Goal: Information Seeking & Learning: Learn about a topic

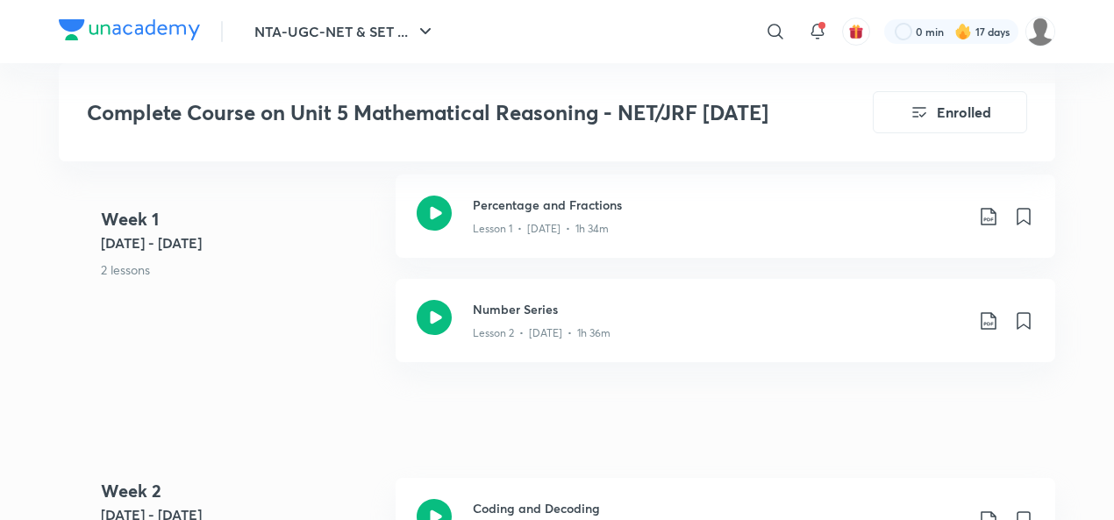
scroll to position [759, 0]
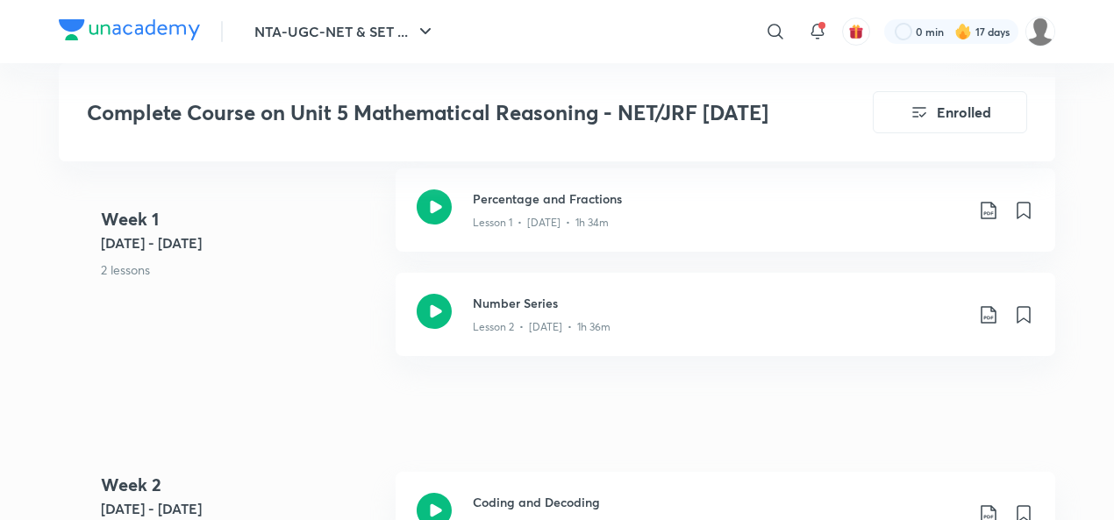
click at [502, 303] on h3 "Number Series" at bounding box center [718, 303] width 491 height 18
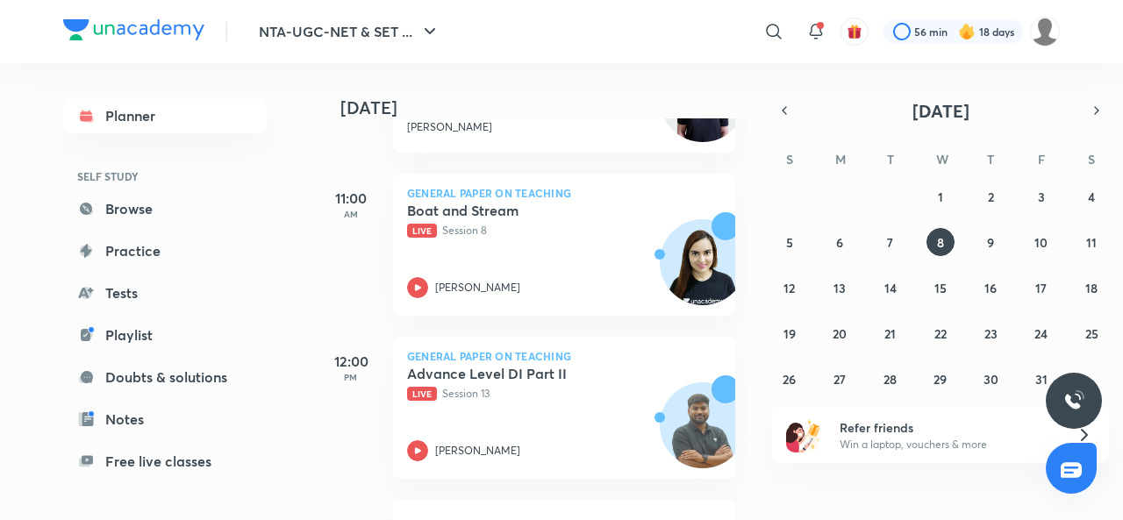
scroll to position [371, 0]
click at [895, 236] on button "7" at bounding box center [890, 242] width 28 height 28
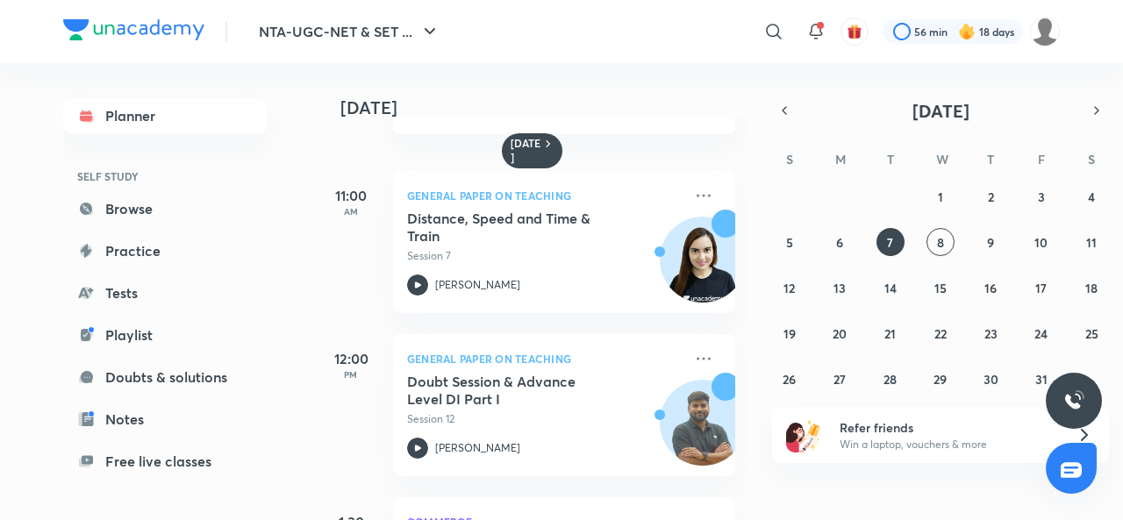
scroll to position [246, 0]
click at [693, 199] on icon at bounding box center [703, 197] width 21 height 21
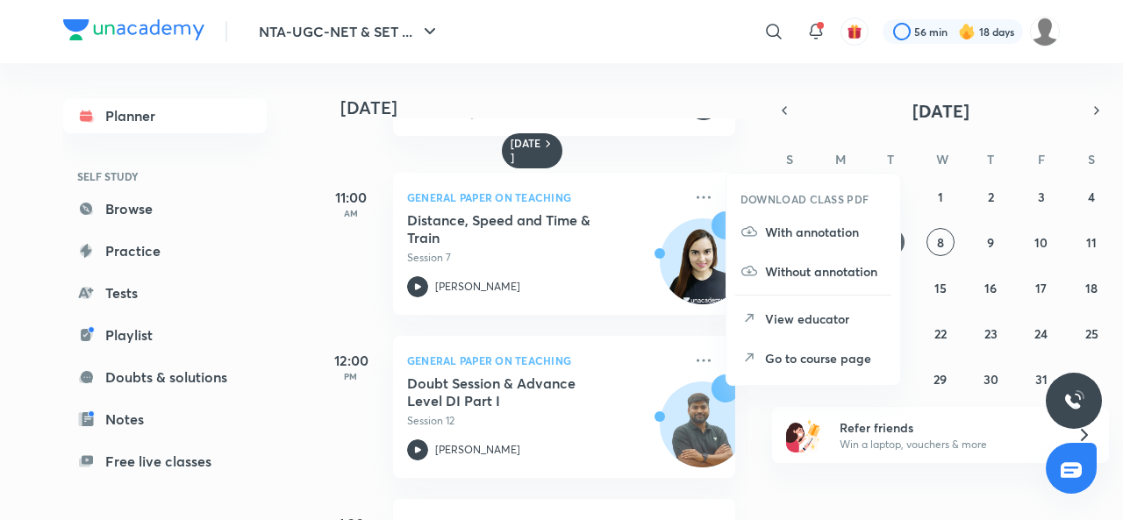
click at [835, 364] on p "Go to course page" at bounding box center [825, 358] width 121 height 18
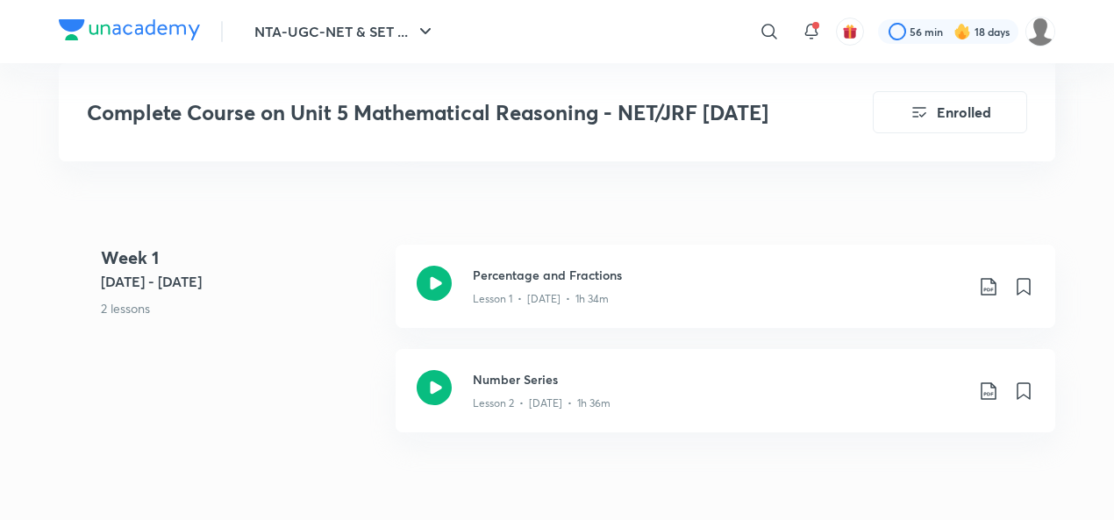
scroll to position [882, 0]
click at [990, 282] on icon at bounding box center [988, 285] width 21 height 21
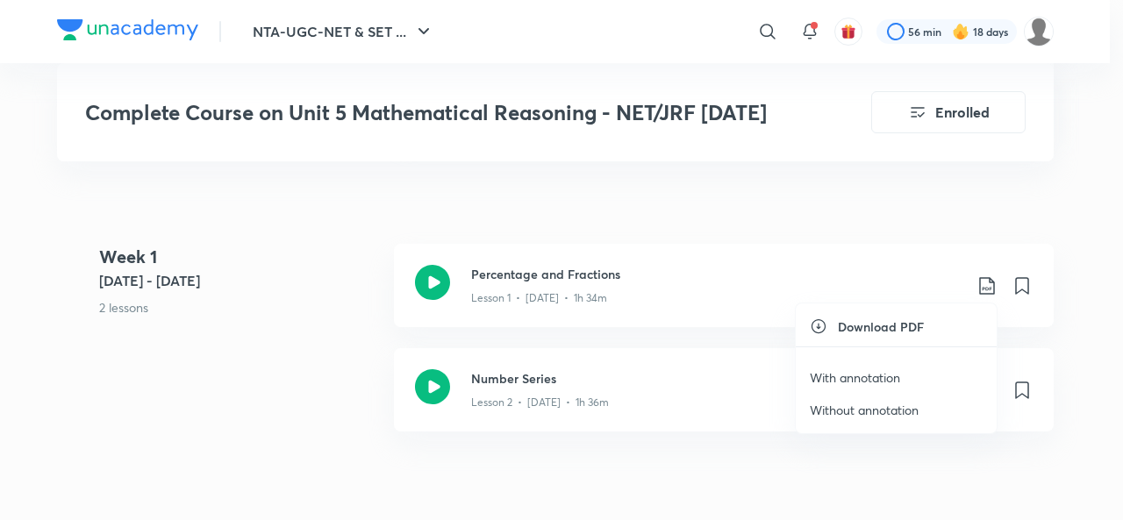
click at [831, 369] on p "With annotation" at bounding box center [855, 377] width 90 height 18
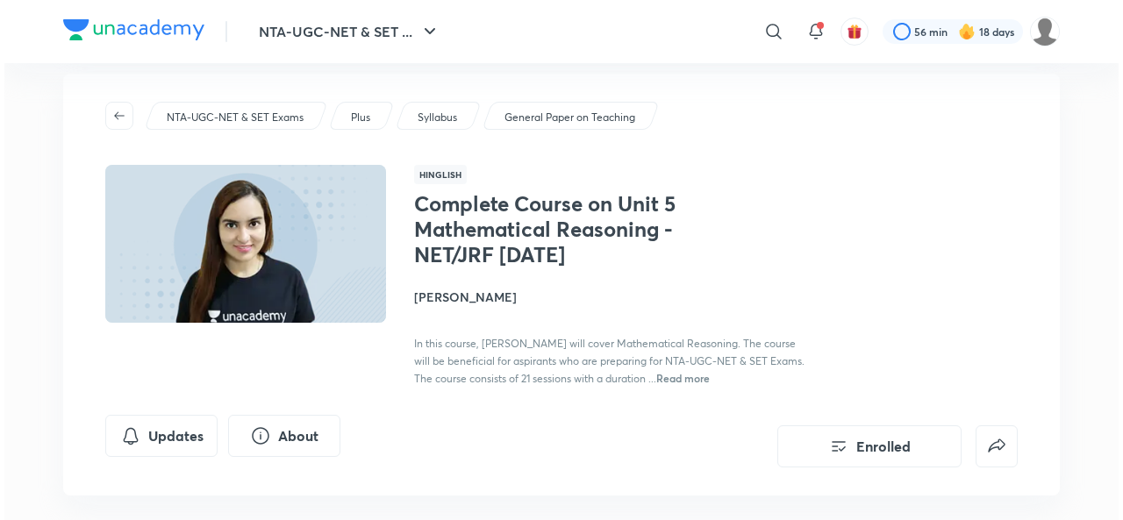
scroll to position [0, 0]
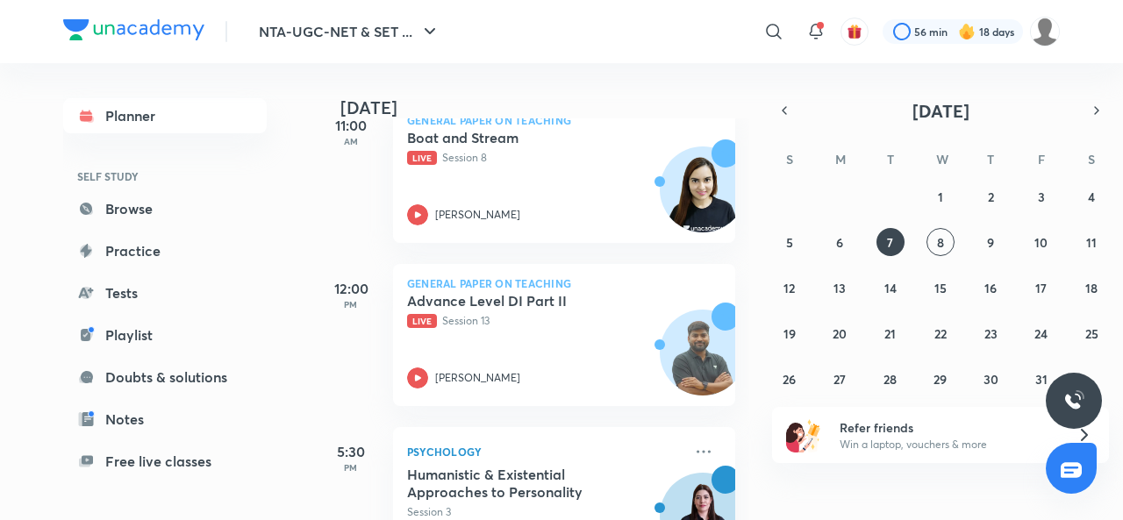
scroll to position [446, 0]
click at [838, 243] on abbr "6" at bounding box center [839, 242] width 7 height 17
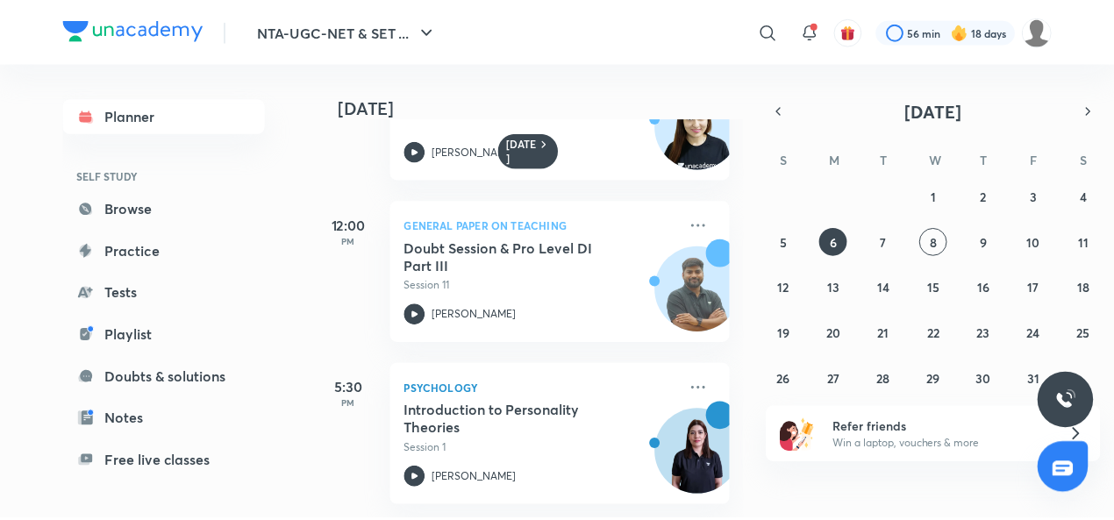
scroll to position [278, 0]
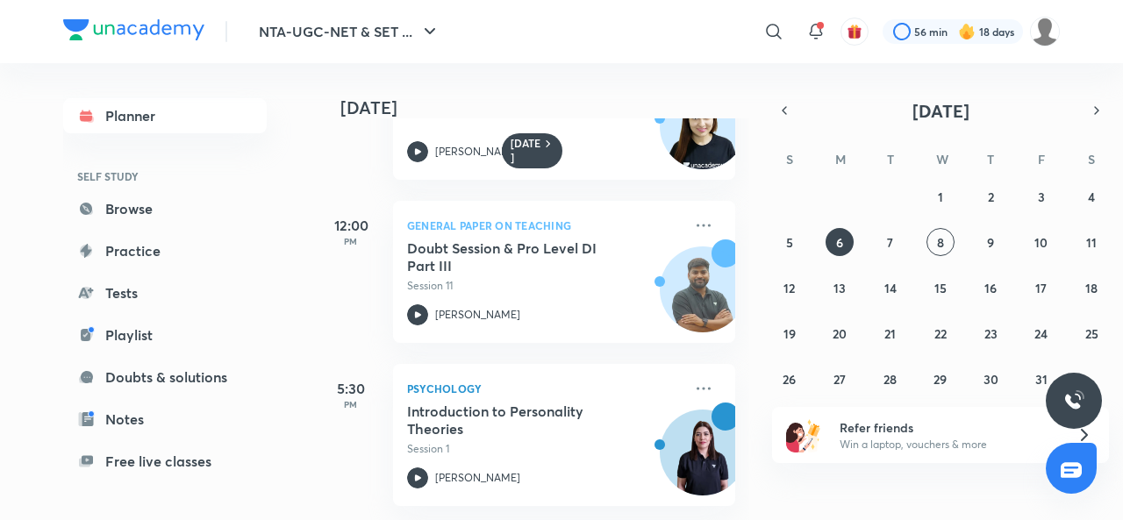
click at [693, 215] on icon at bounding box center [703, 225] width 21 height 21
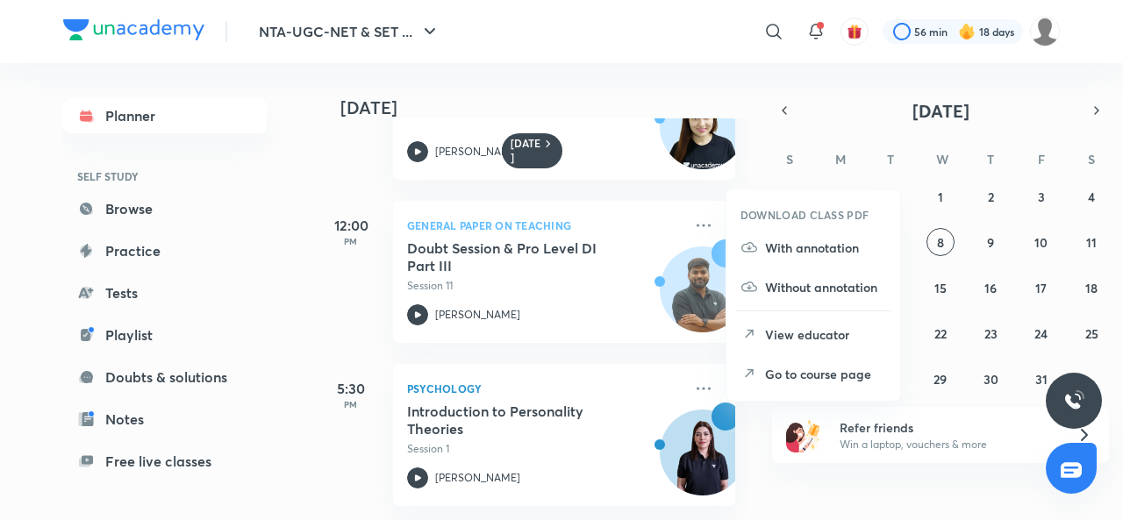
click at [832, 337] on p "View educator" at bounding box center [825, 334] width 121 height 18
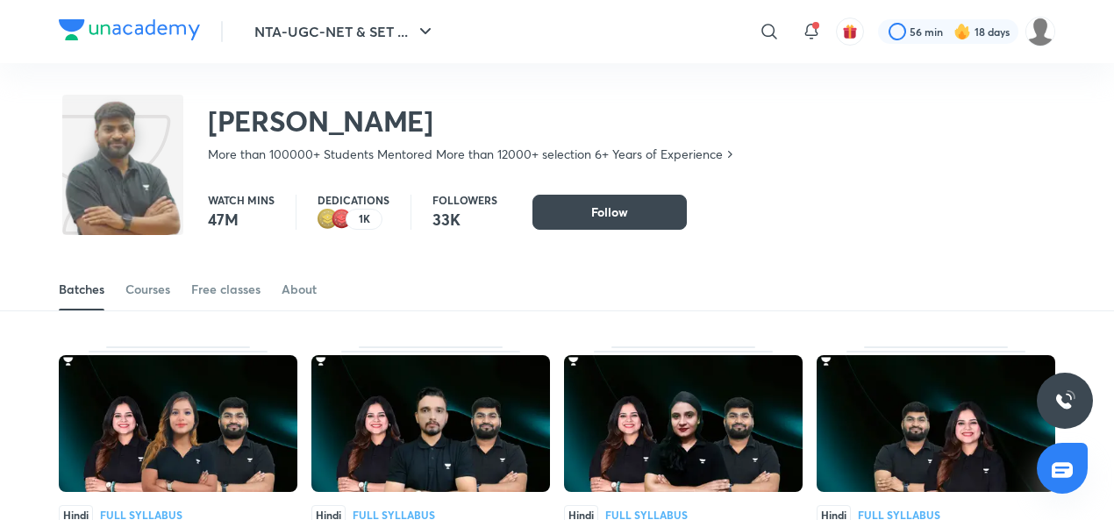
click at [156, 301] on link "Courses" at bounding box center [147, 289] width 45 height 42
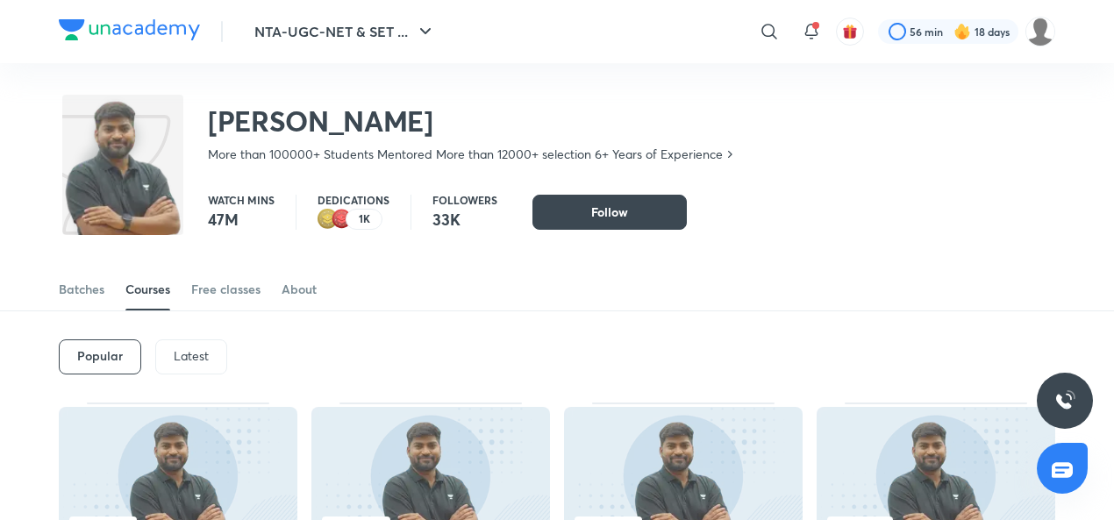
click at [175, 354] on p "Latest" at bounding box center [191, 356] width 35 height 14
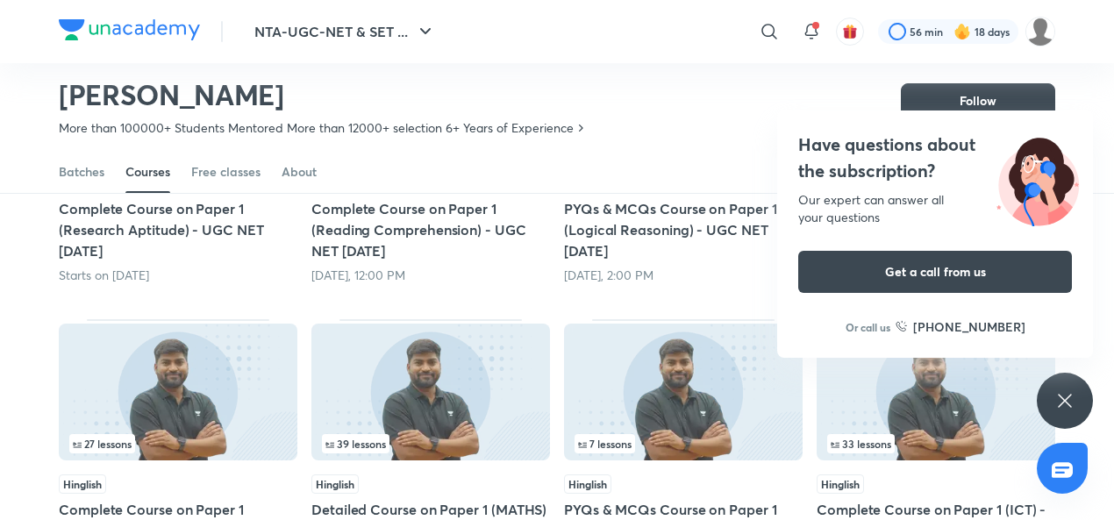
scroll to position [329, 0]
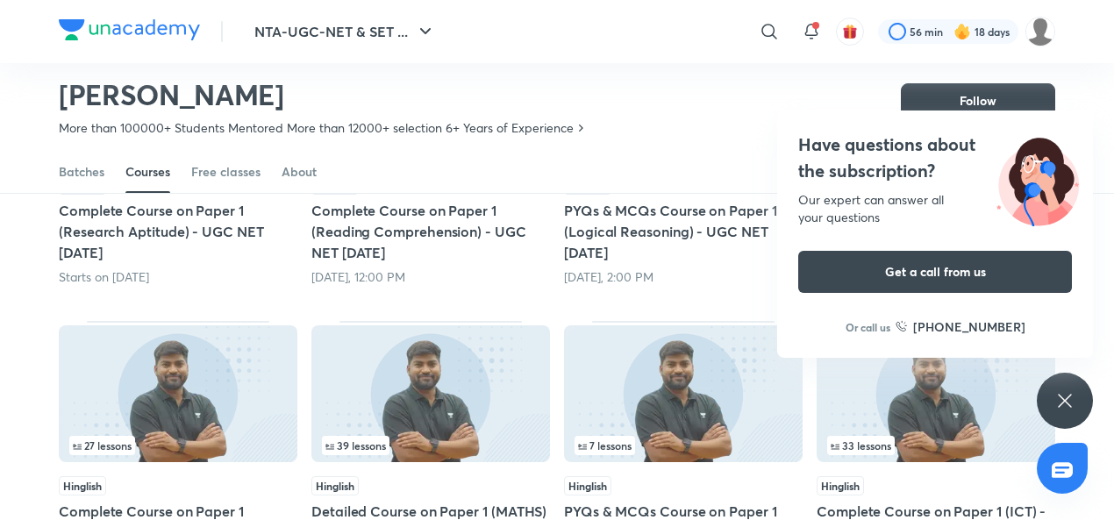
click at [1074, 411] on div "Have questions about the subscription? Our expert can answer all your questions…" at bounding box center [1065, 401] width 56 height 56
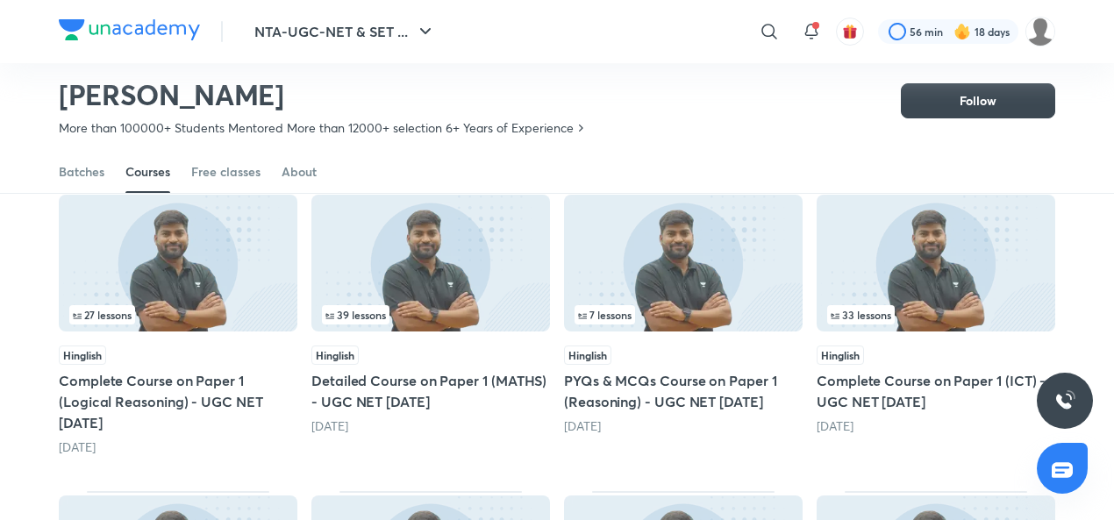
scroll to position [461, 0]
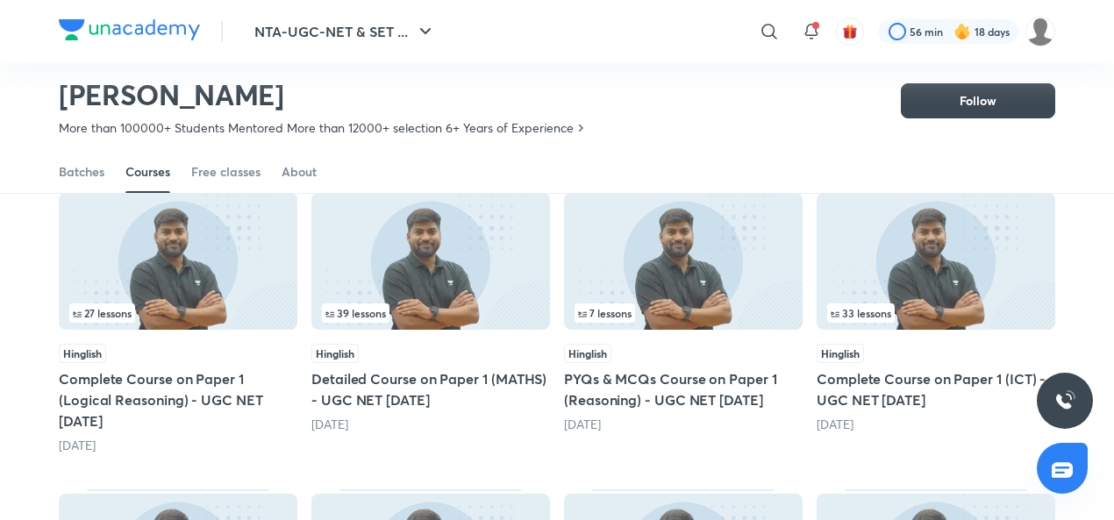
click at [122, 383] on h5 "Complete Course on Paper 1 (Logical Reasoning) - UGC NET [DATE]" at bounding box center [178, 399] width 239 height 63
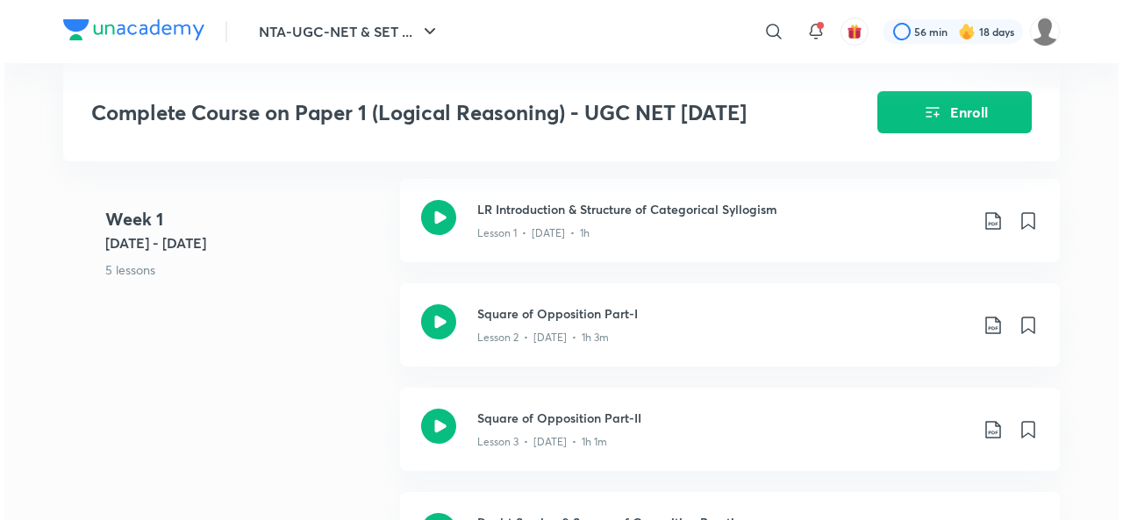
scroll to position [609, 0]
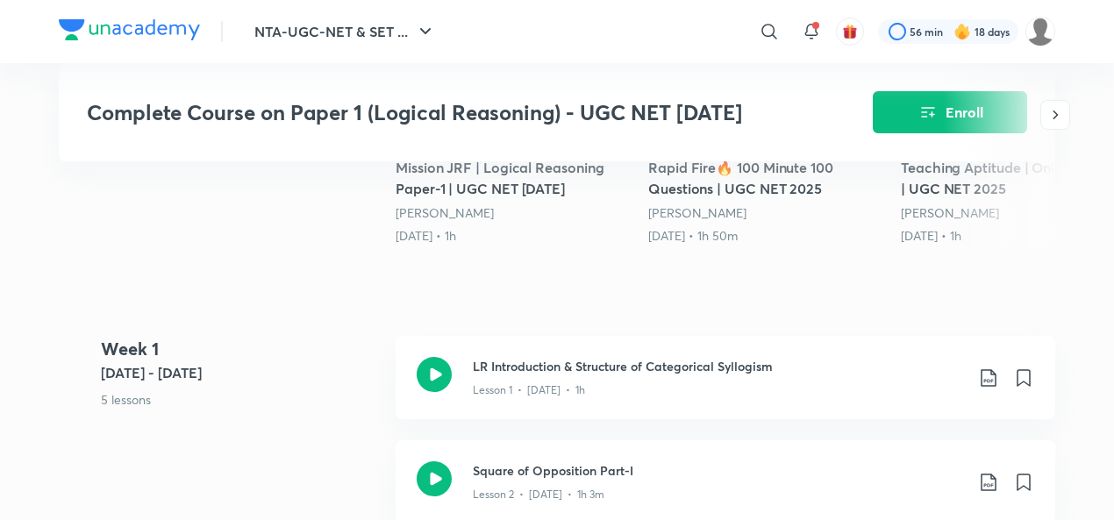
click at [930, 123] on button "Enroll" at bounding box center [950, 112] width 154 height 42
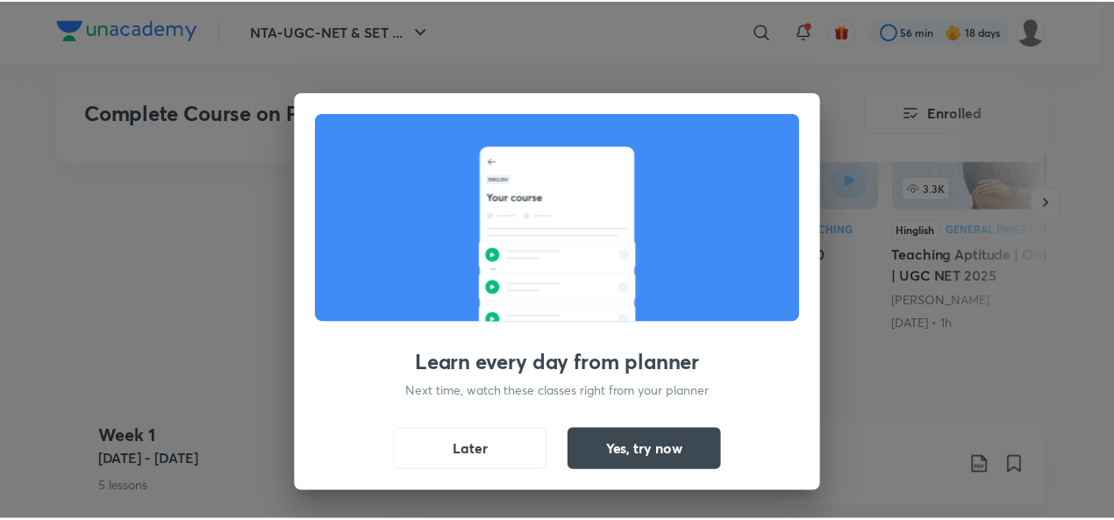
scroll to position [696, 0]
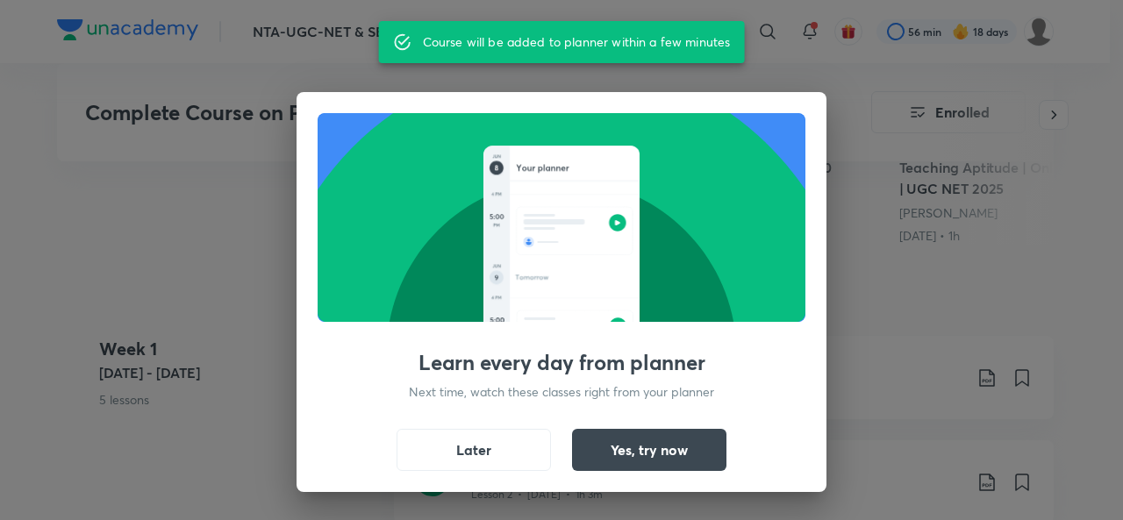
click at [477, 454] on button "Later" at bounding box center [473, 450] width 154 height 42
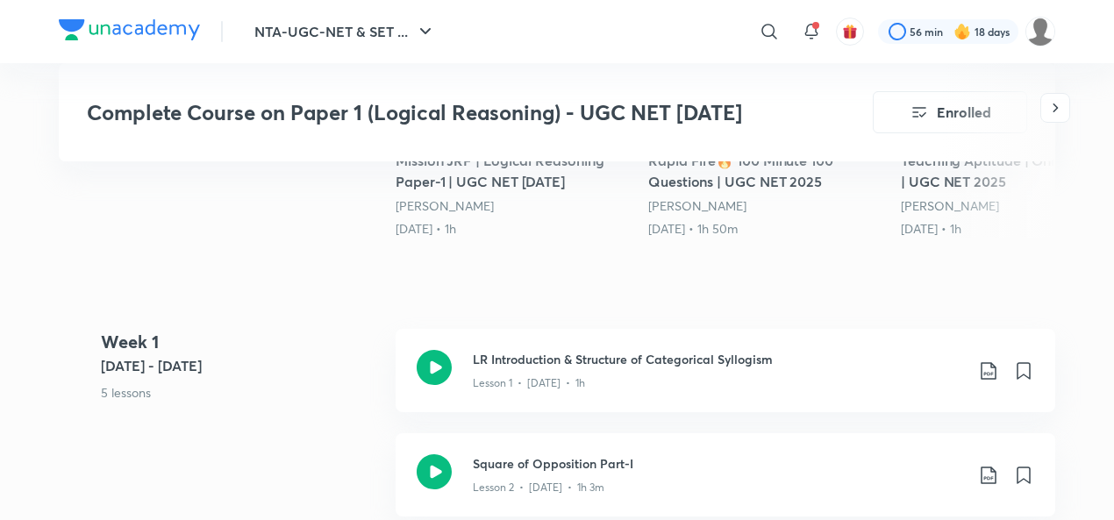
scroll to position [703, 0]
click at [616, 361] on h3 "LR Introduction & Structure of Categorical Syllogism" at bounding box center [718, 360] width 491 height 18
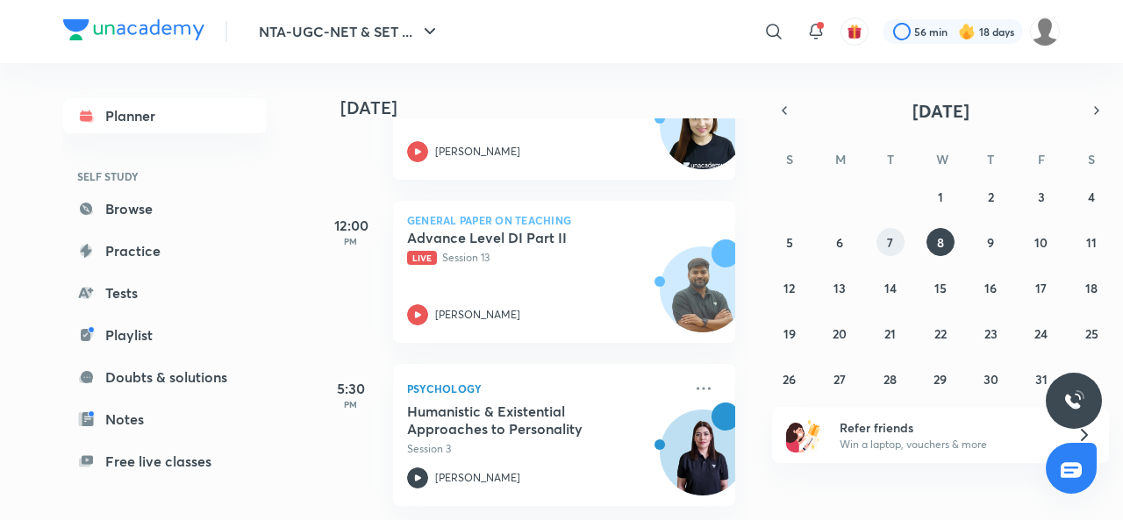
click at [887, 236] on abbr "7" at bounding box center [890, 242] width 6 height 17
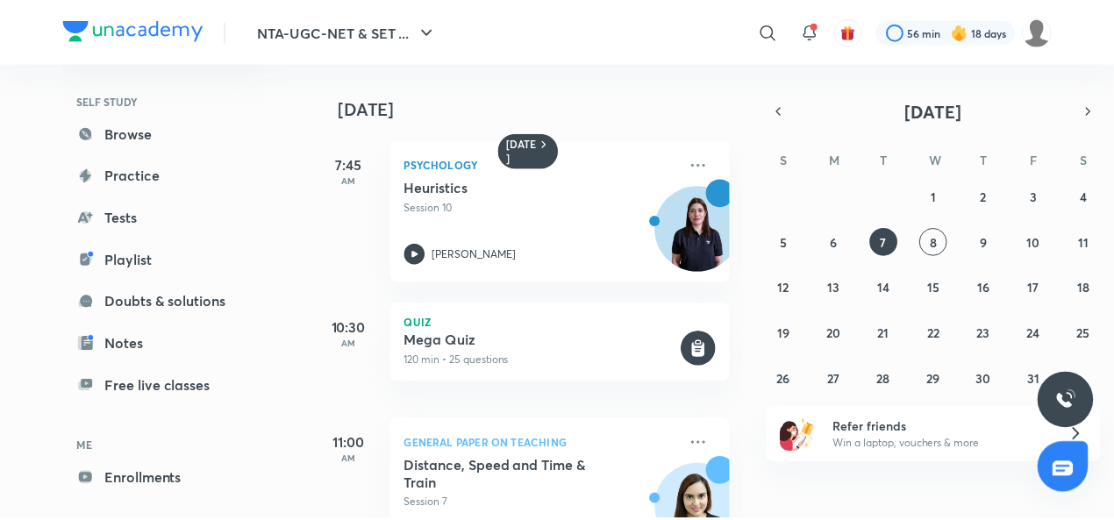
scroll to position [142, 0]
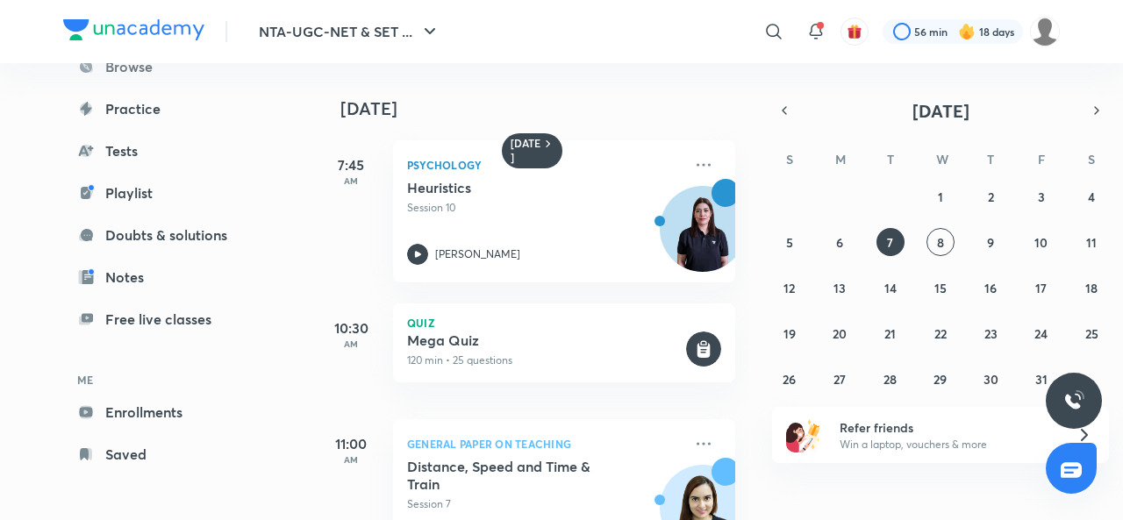
click at [165, 409] on link "Enrollments" at bounding box center [164, 412] width 203 height 35
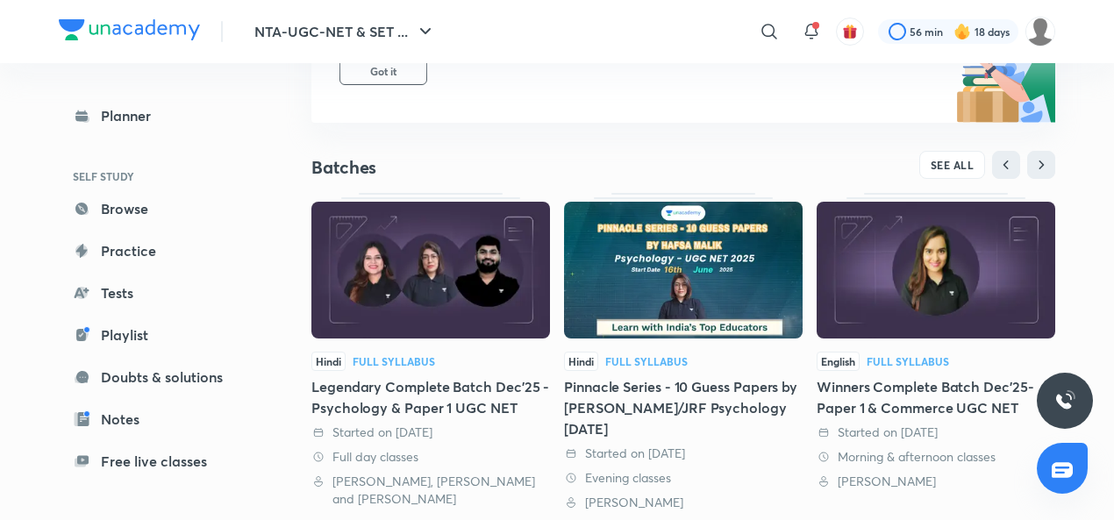
scroll to position [274, 0]
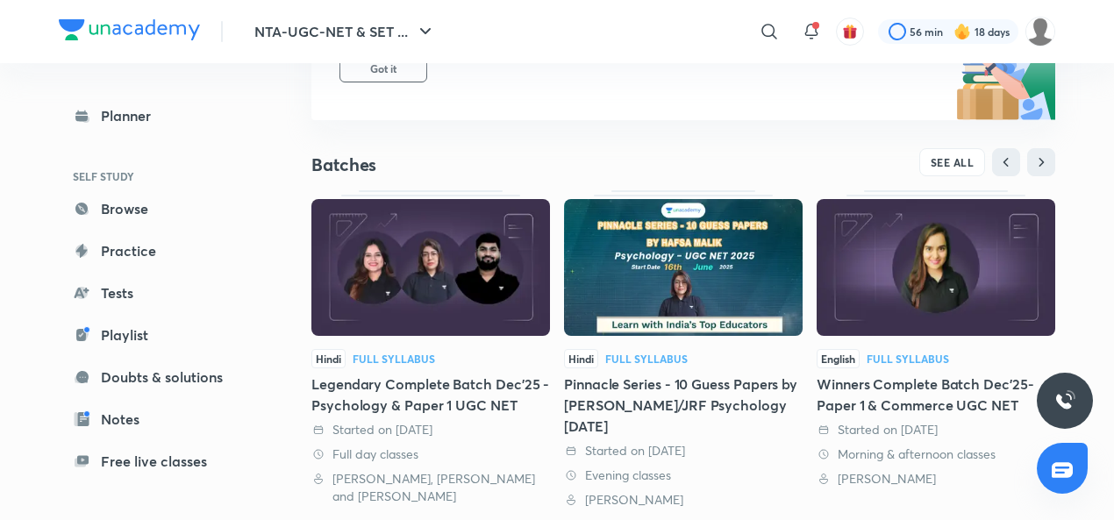
click at [506, 385] on div "Legendary Complete Batch Dec'25 - Psychology & Paper 1 UGC NET" at bounding box center [430, 395] width 239 height 42
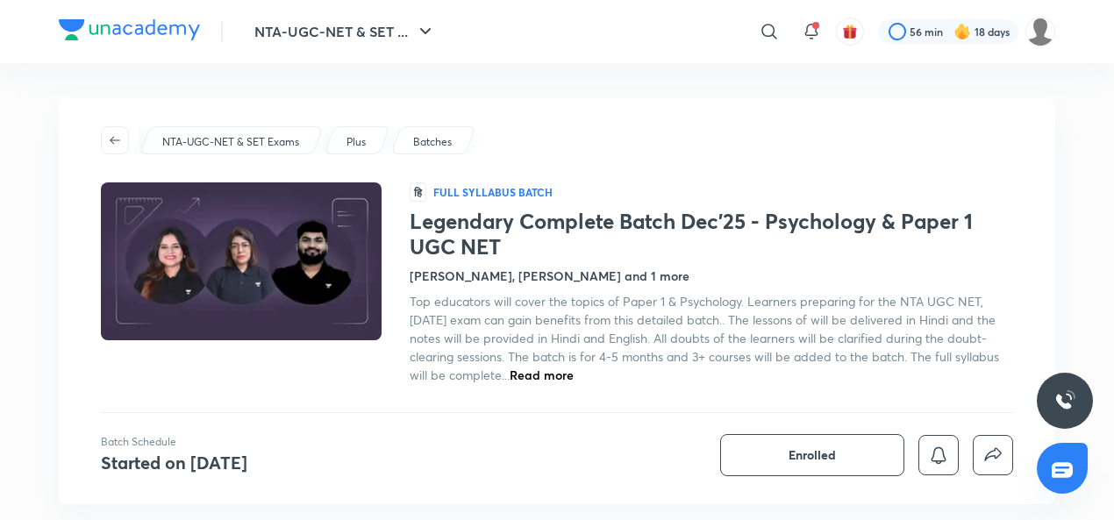
click at [656, 339] on span "Top educators will cover the topics of Paper 1 & Psychology. Learners preparing…" at bounding box center [704, 338] width 589 height 90
click at [574, 374] on span "Read more" at bounding box center [542, 375] width 64 height 17
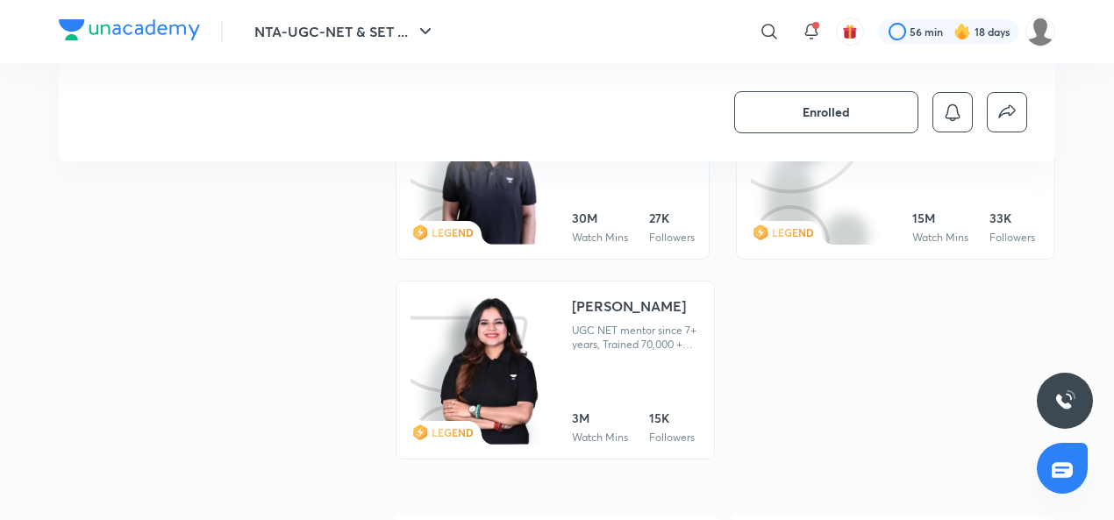
scroll to position [1731, 0]
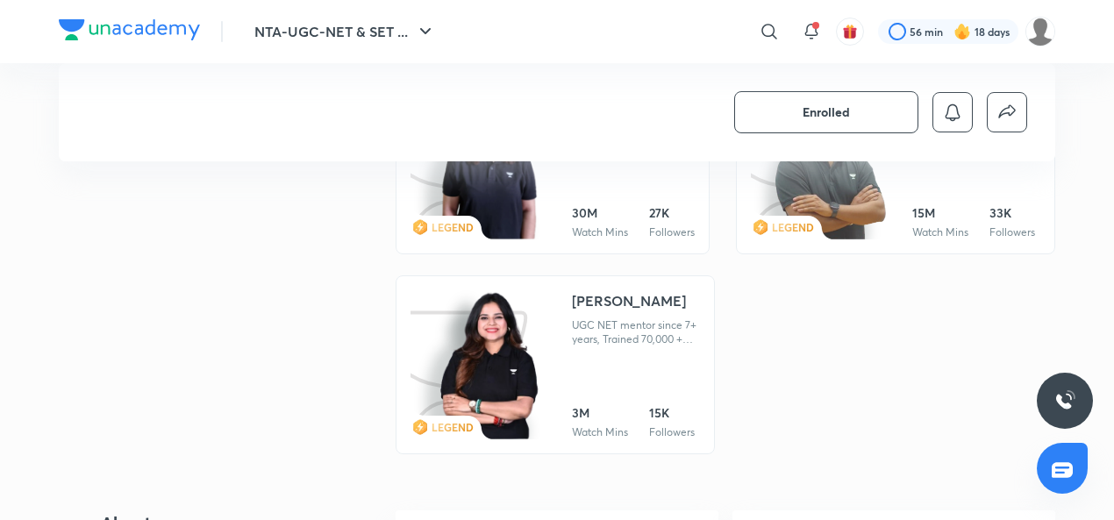
click at [514, 360] on img at bounding box center [489, 366] width 103 height 152
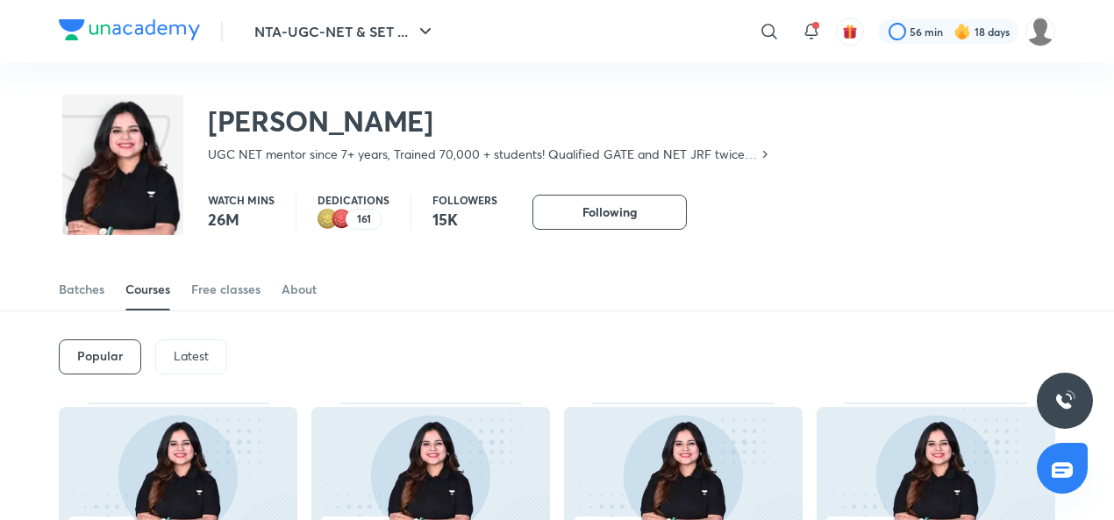
click at [184, 352] on p "Latest" at bounding box center [191, 356] width 35 height 14
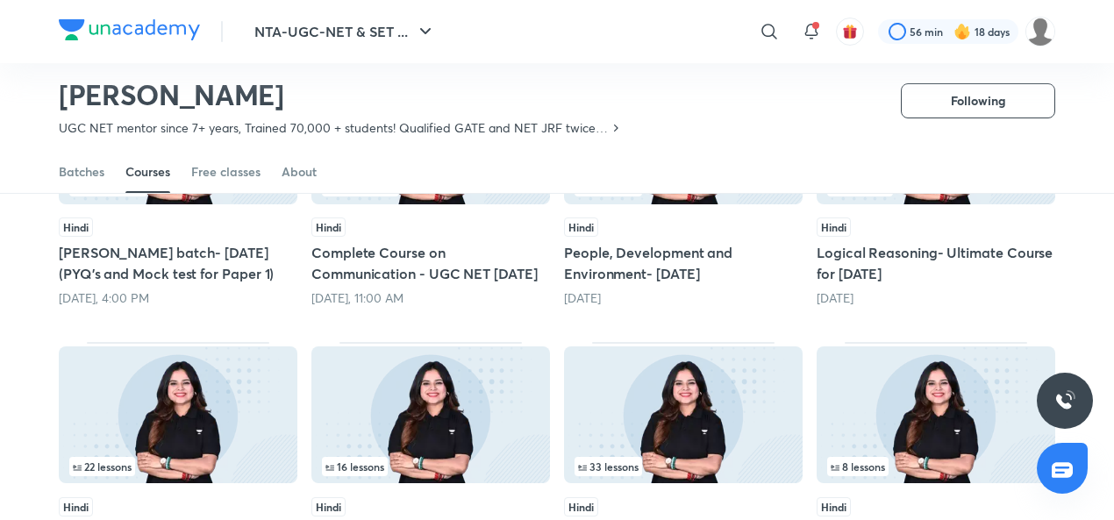
scroll to position [286, 0]
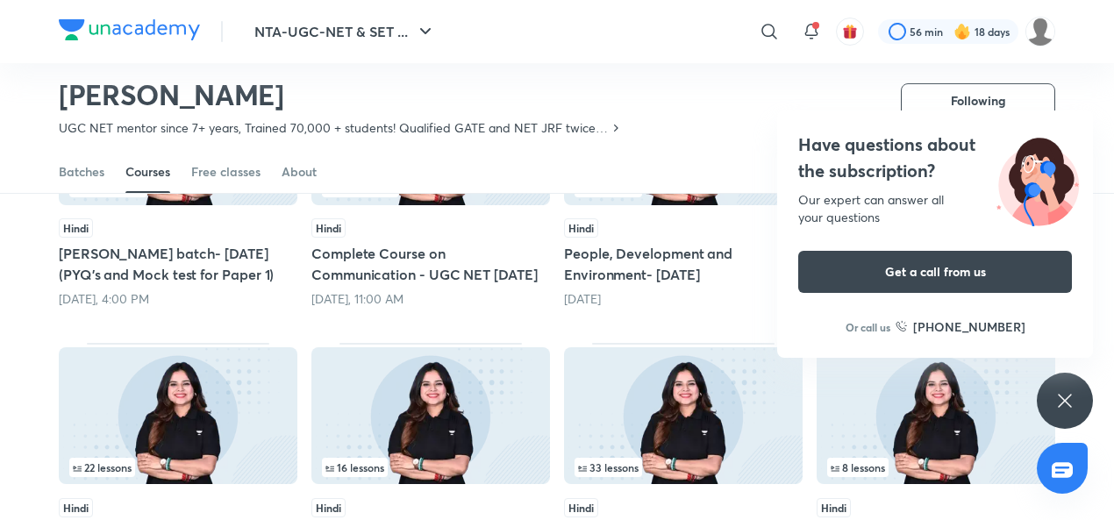
click at [1068, 404] on icon at bounding box center [1064, 400] width 13 height 13
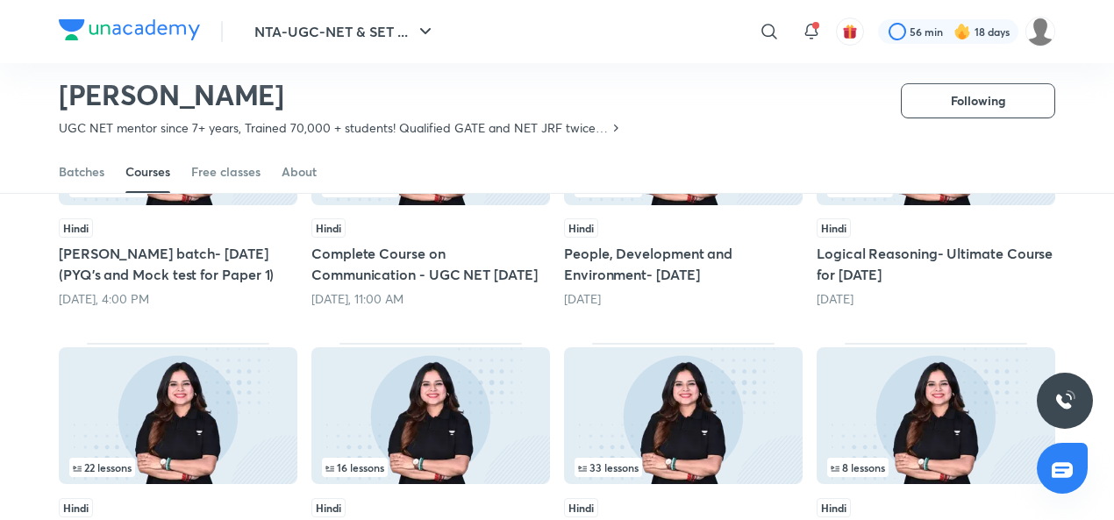
click at [895, 271] on h5 "Logical Reasoning- Ultimate Course for [DATE]" at bounding box center [936, 264] width 239 height 42
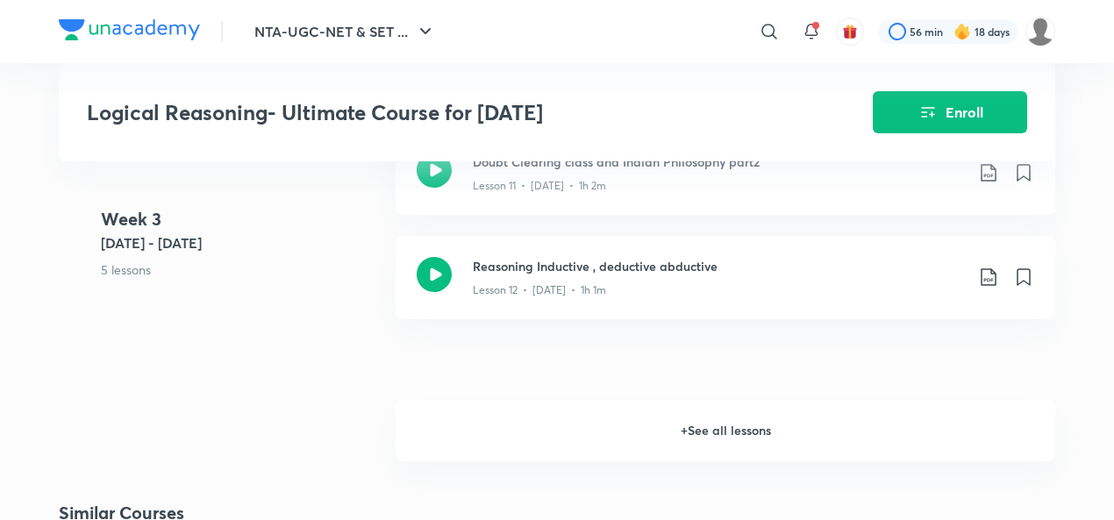
scroll to position [2022, 0]
click at [731, 420] on h6 "+ See all lessons" at bounding box center [726, 429] width 660 height 61
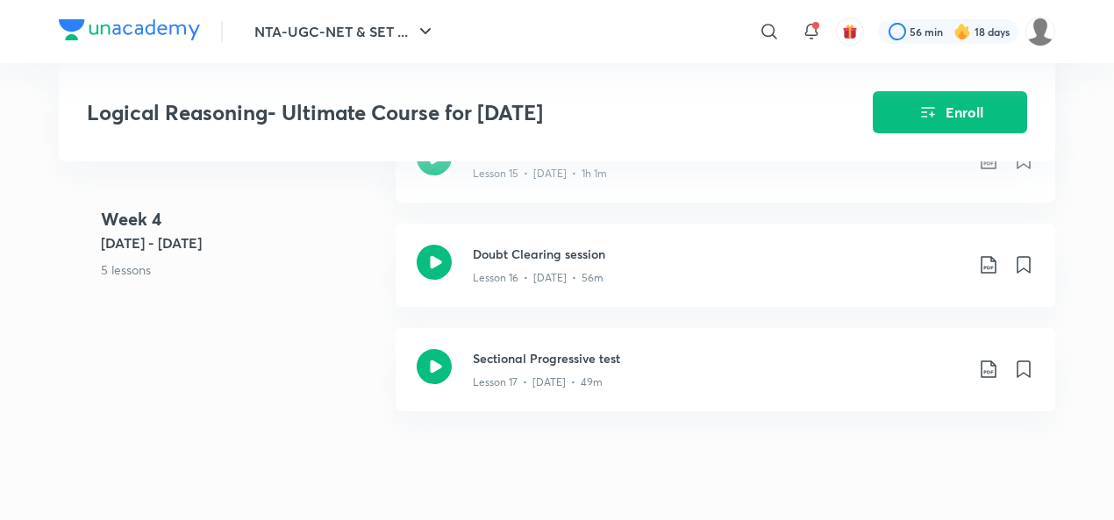
scroll to position [2548, 0]
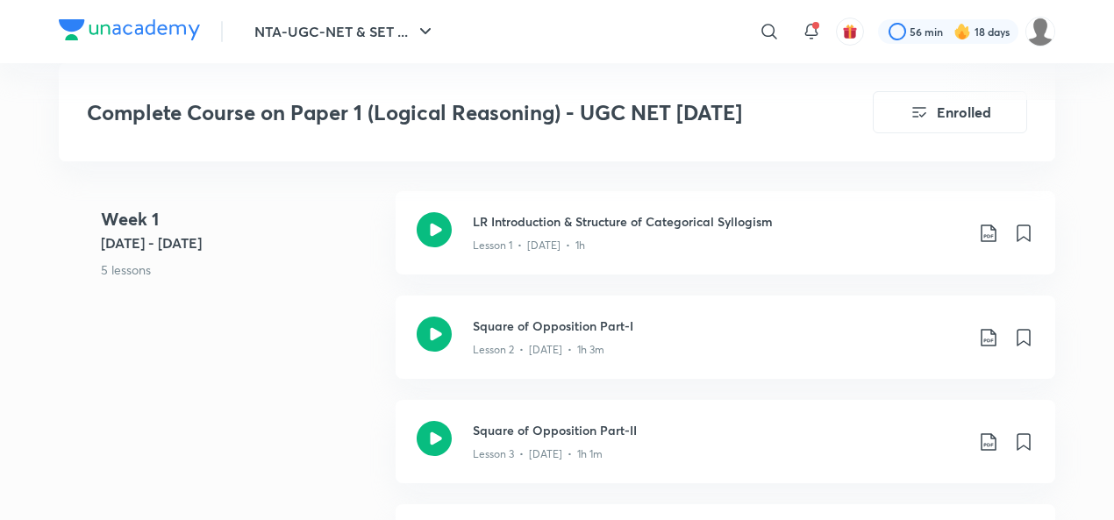
scroll to position [865, 0]
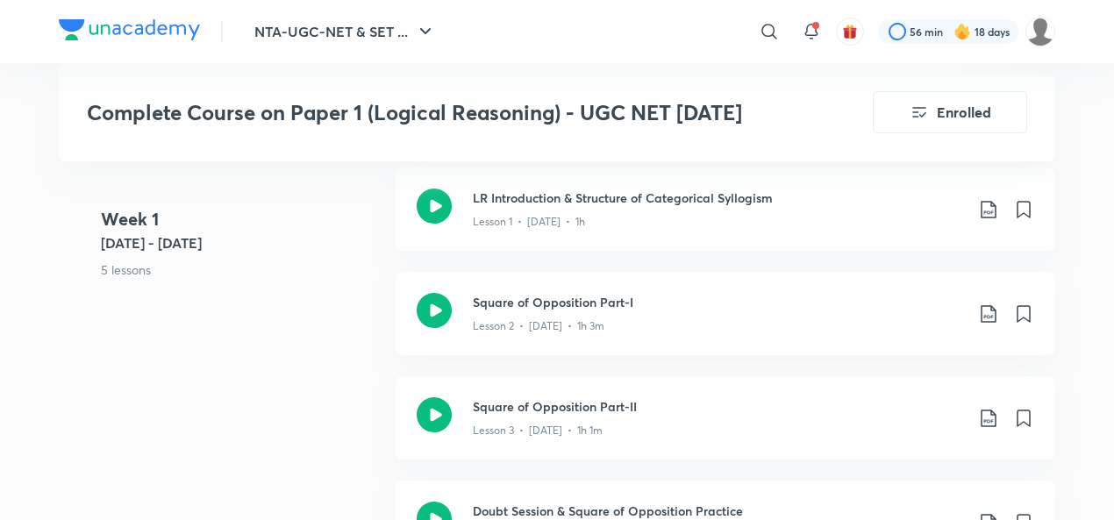
click at [521, 295] on h3 "Square of Opposition Part-I" at bounding box center [718, 302] width 491 height 18
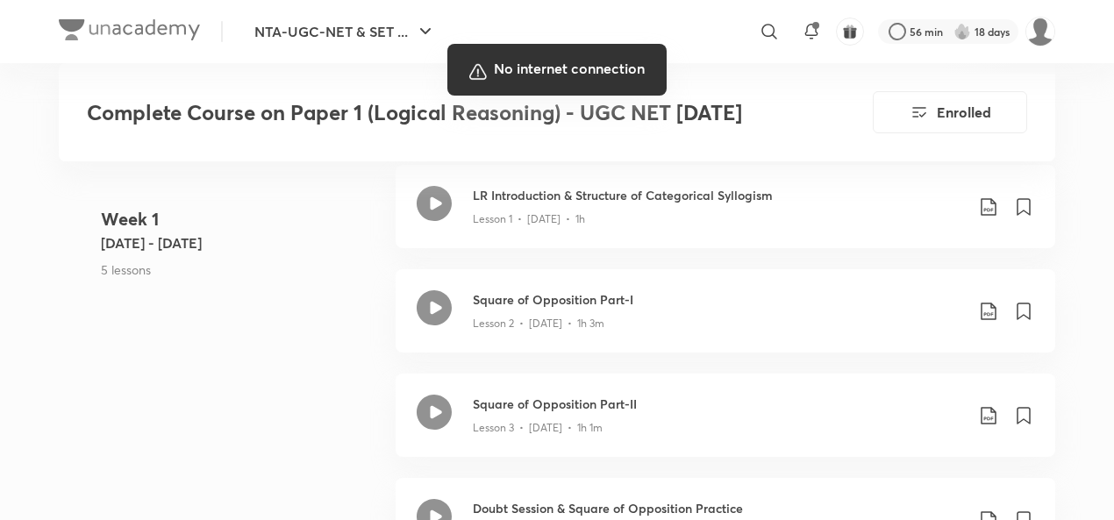
scroll to position [865, 0]
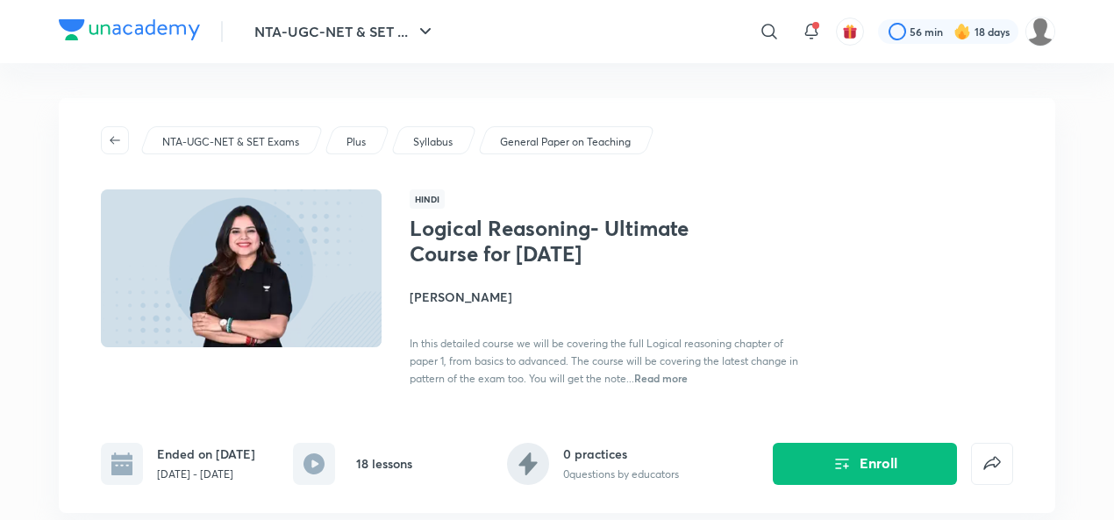
scroll to position [286, 0]
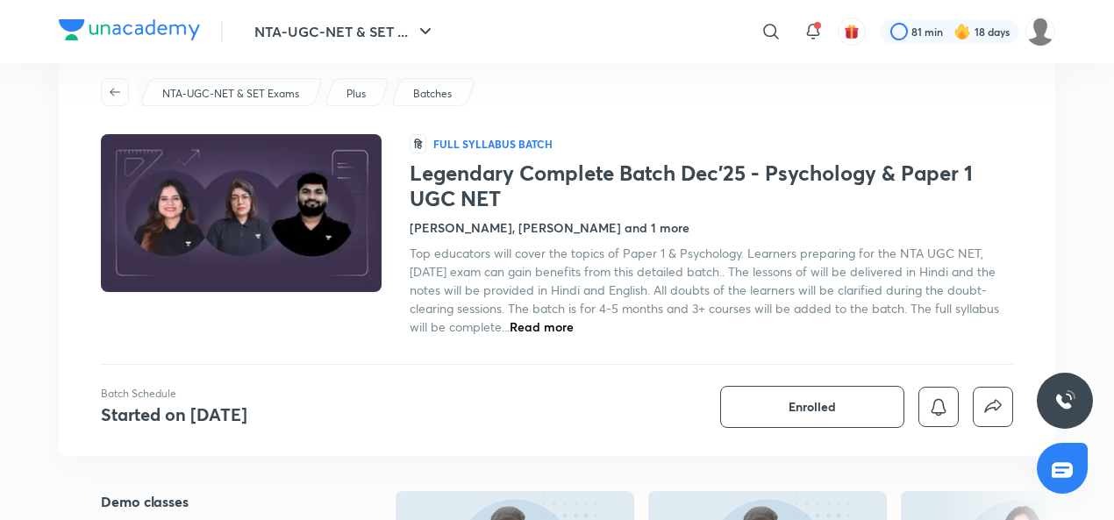
scroll to position [45, 0]
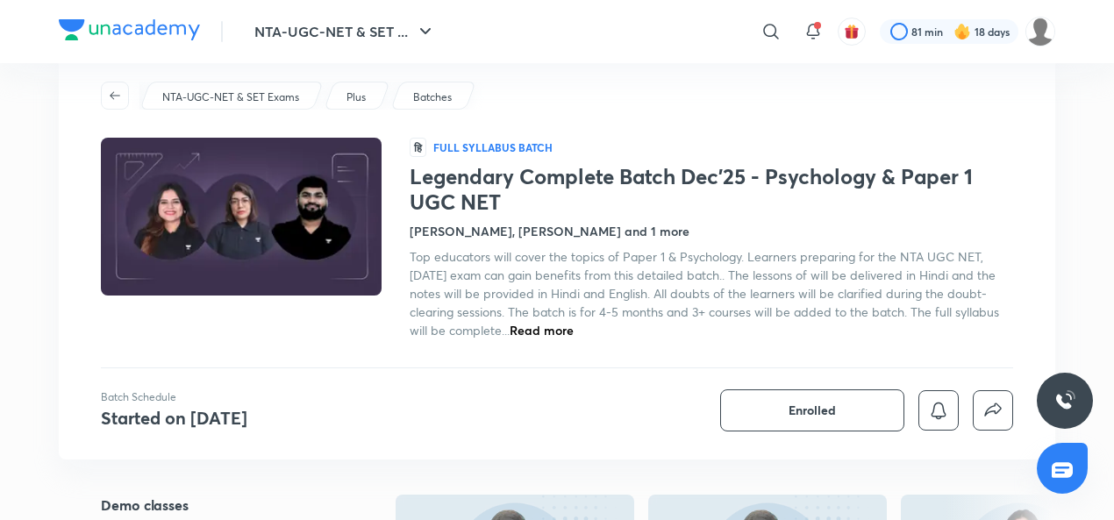
click at [574, 331] on span "Read more" at bounding box center [542, 330] width 64 height 17
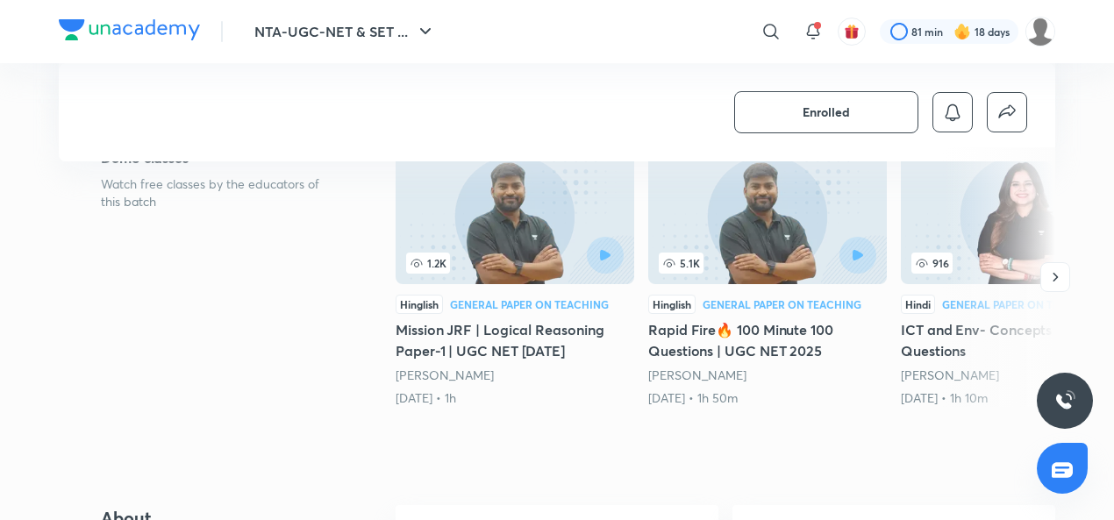
scroll to position [411, 0]
click at [489, 336] on h5 "Mission JRF | Logical Reasoning Paper-1 | UGC NET [DATE]" at bounding box center [515, 339] width 239 height 42
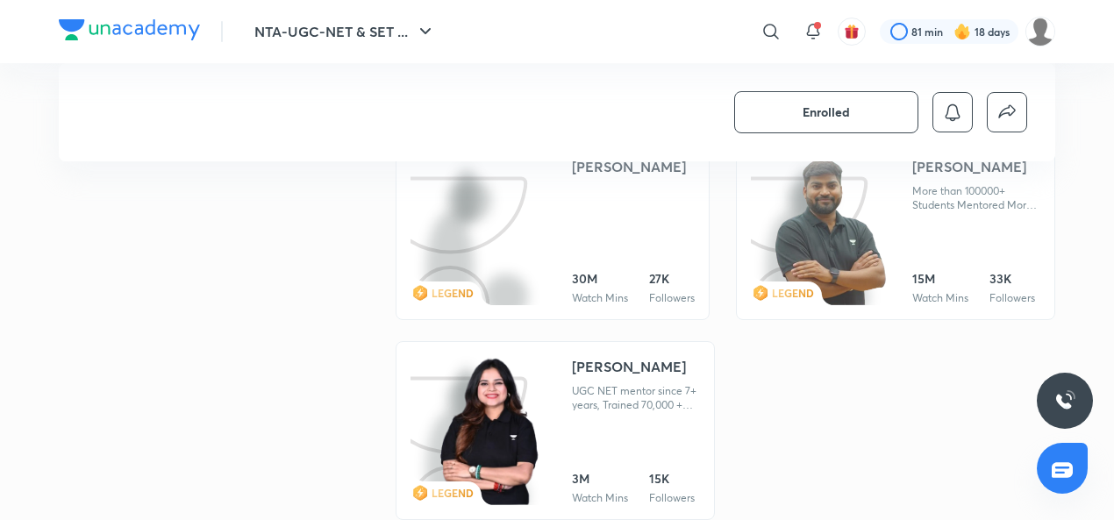
scroll to position [1667, 0]
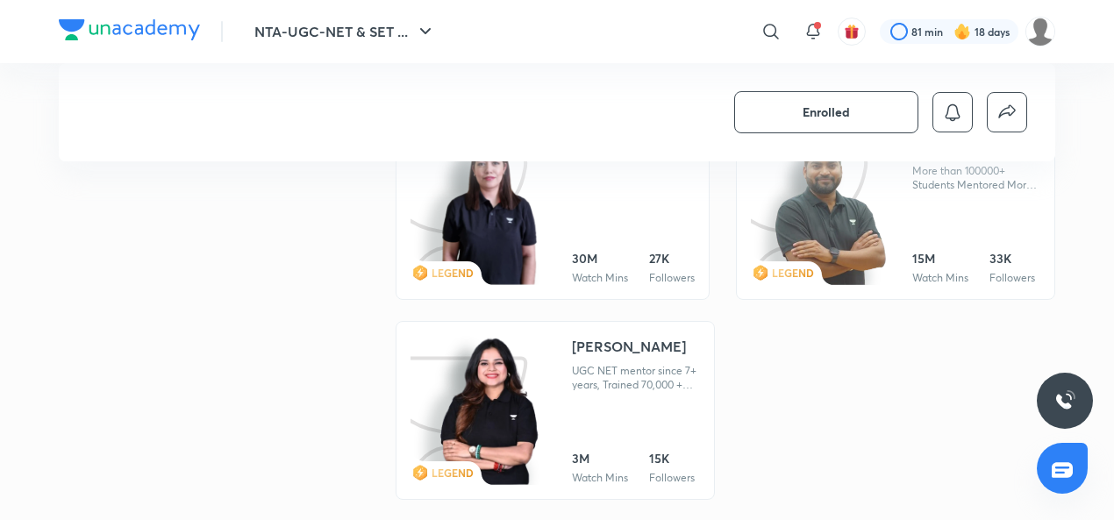
drag, startPoint x: 2, startPoint y: 1, endPoint x: 808, endPoint y: 217, distance: 834.4
click at [808, 217] on img at bounding box center [830, 212] width 117 height 152
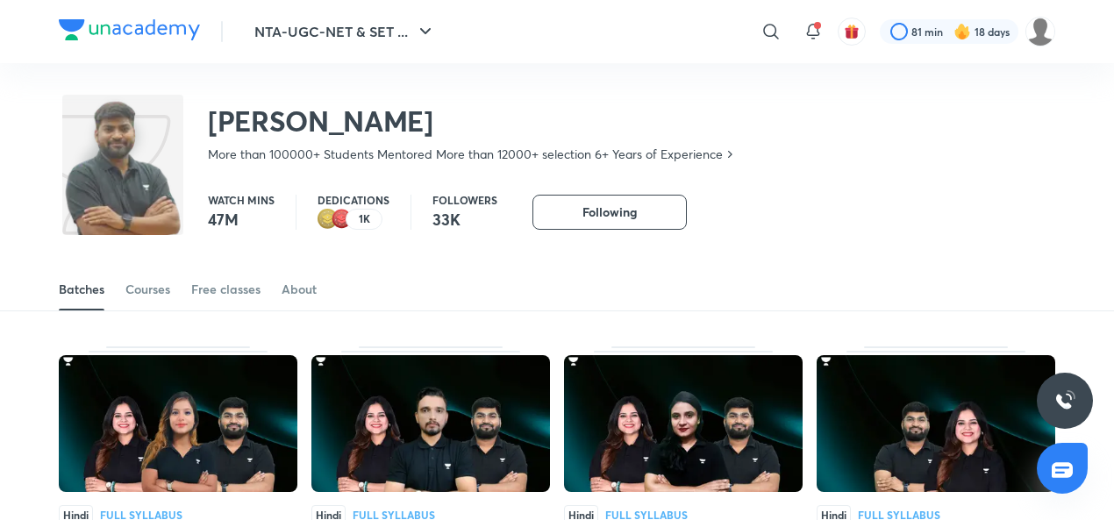
click at [148, 291] on div "Courses" at bounding box center [147, 290] width 45 height 18
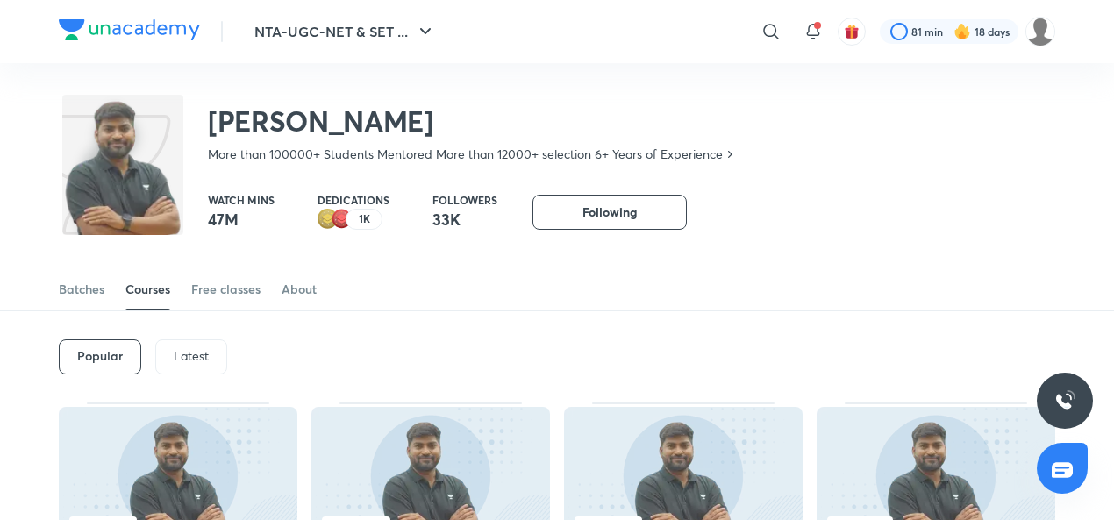
click at [189, 360] on p "Latest" at bounding box center [191, 356] width 35 height 14
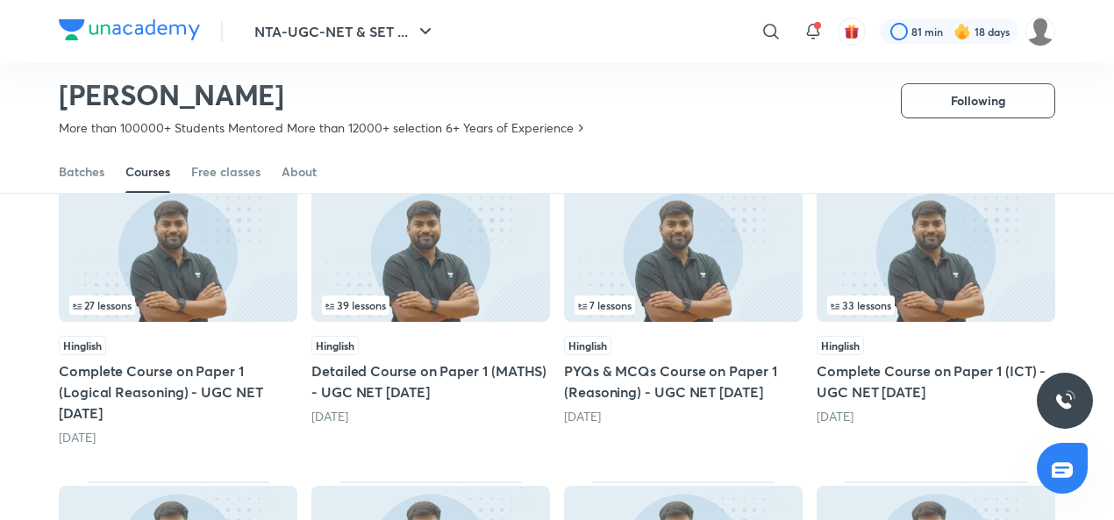
scroll to position [470, 0]
click at [187, 388] on h5 "Complete Course on Paper 1 (Logical Reasoning) - UGC NET [DATE]" at bounding box center [178, 391] width 239 height 63
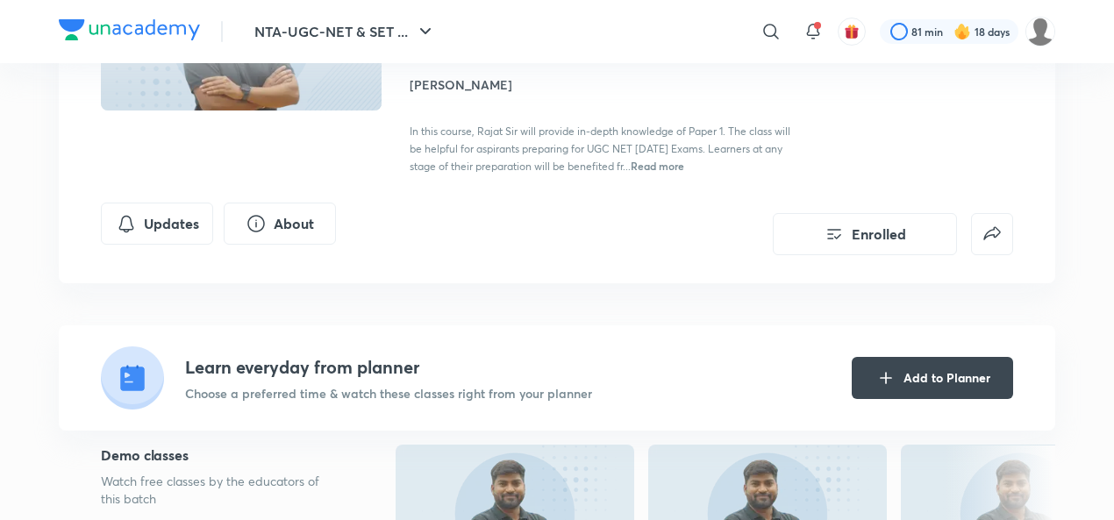
scroll to position [73, 0]
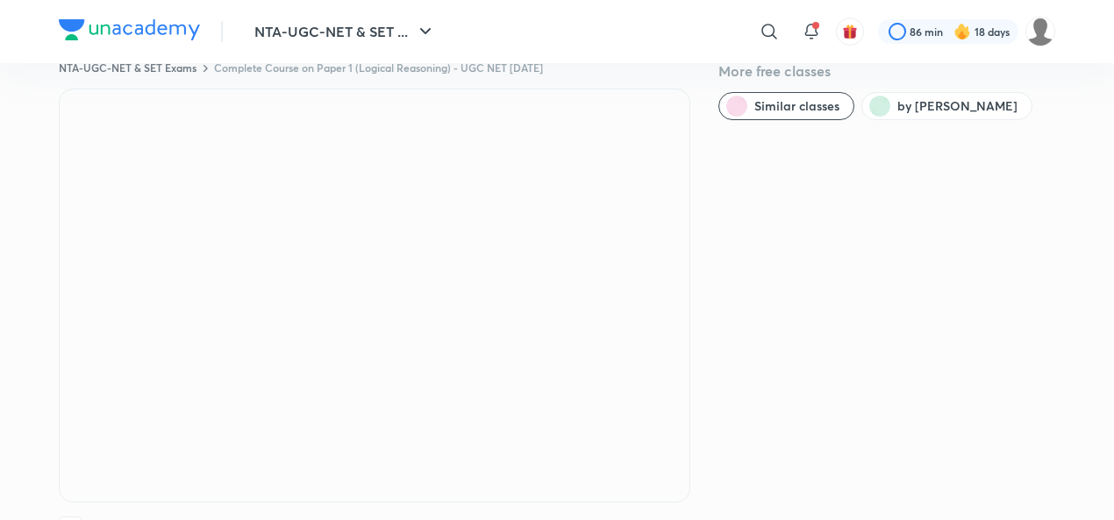
scroll to position [37, 0]
